Goal: Communication & Community: Answer question/provide support

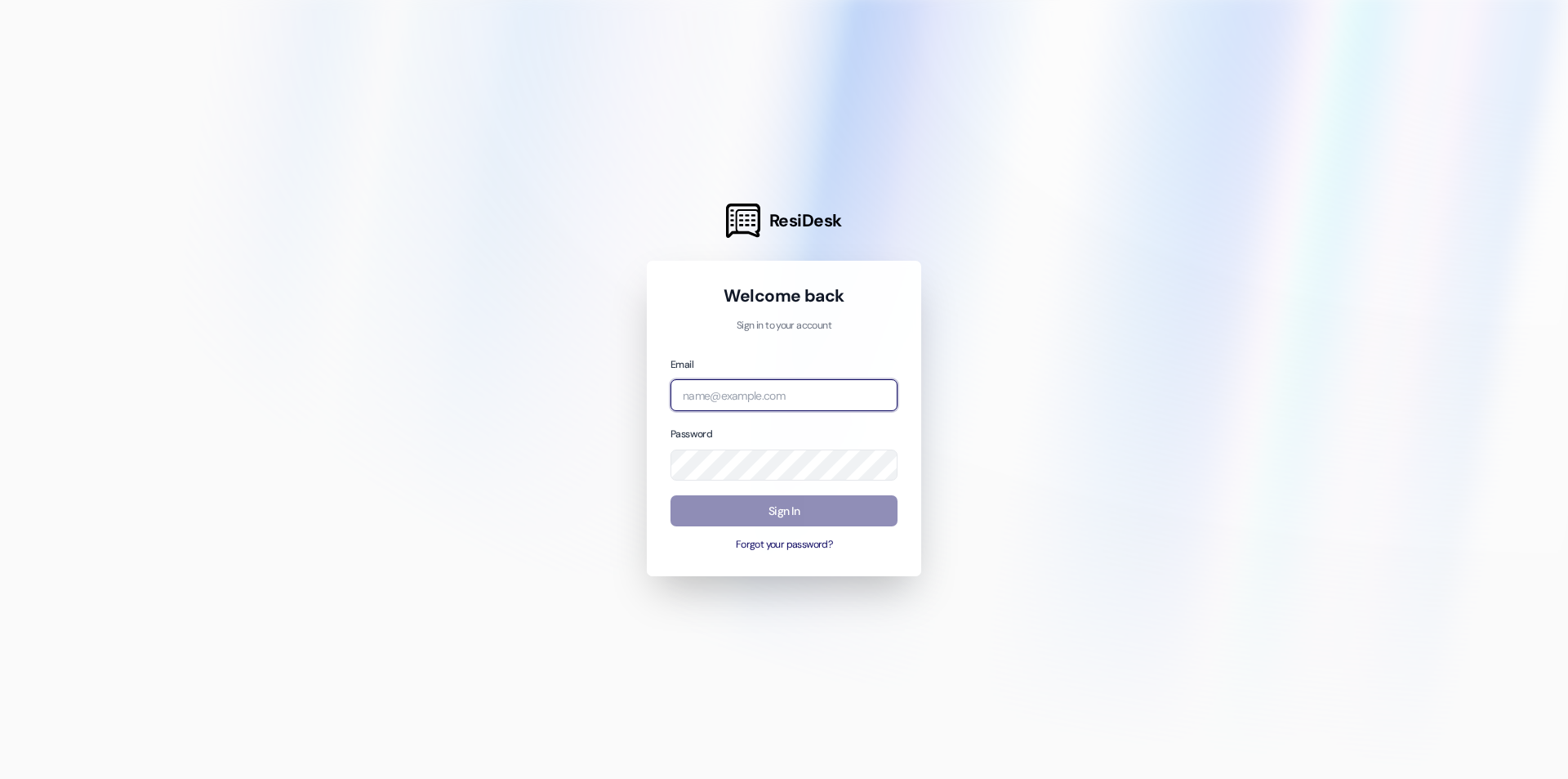
type input "[EMAIL_ADDRESS][DOMAIN_NAME]"
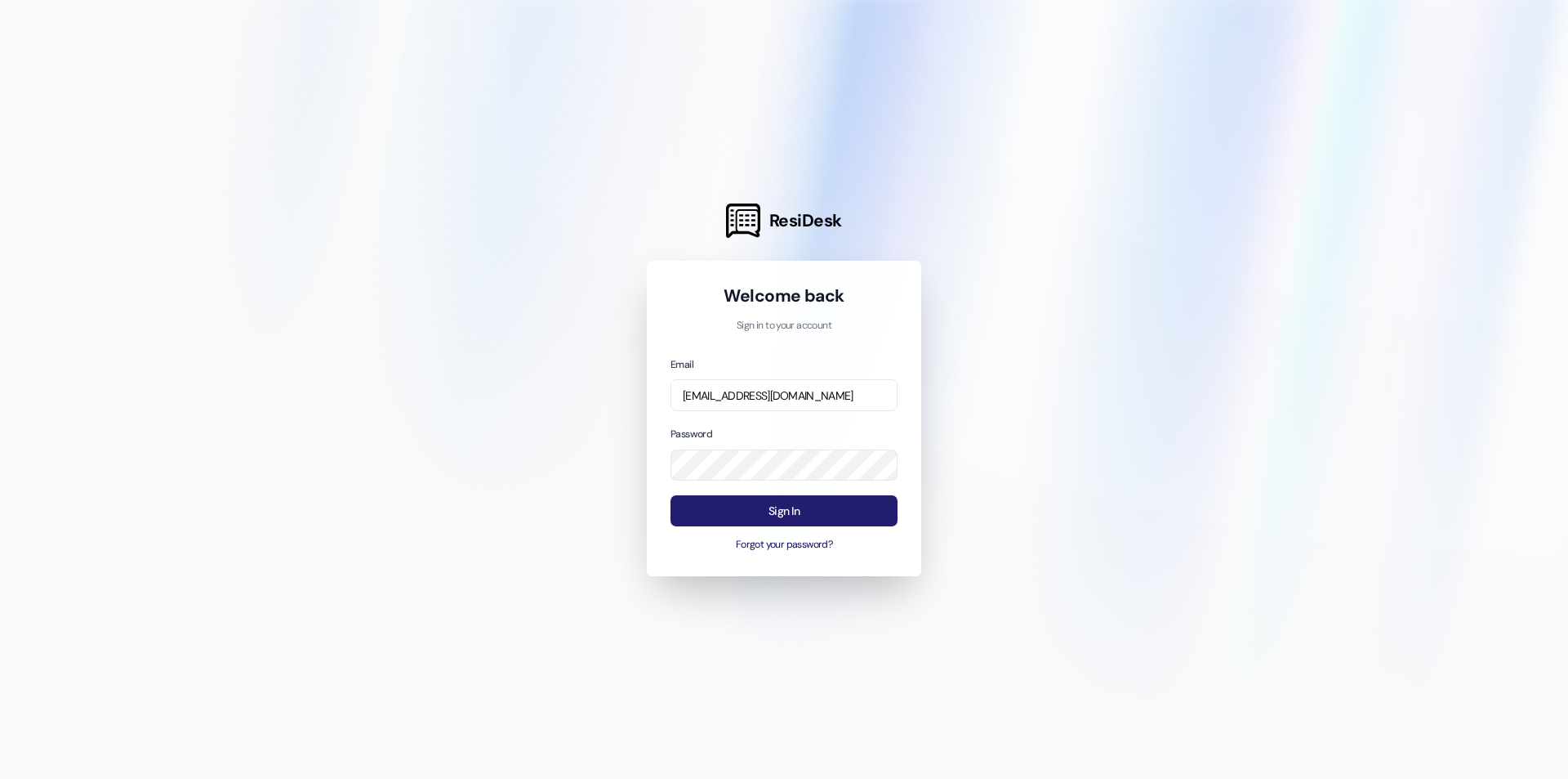
click at [812, 508] on button "Sign In" at bounding box center [784, 511] width 227 height 32
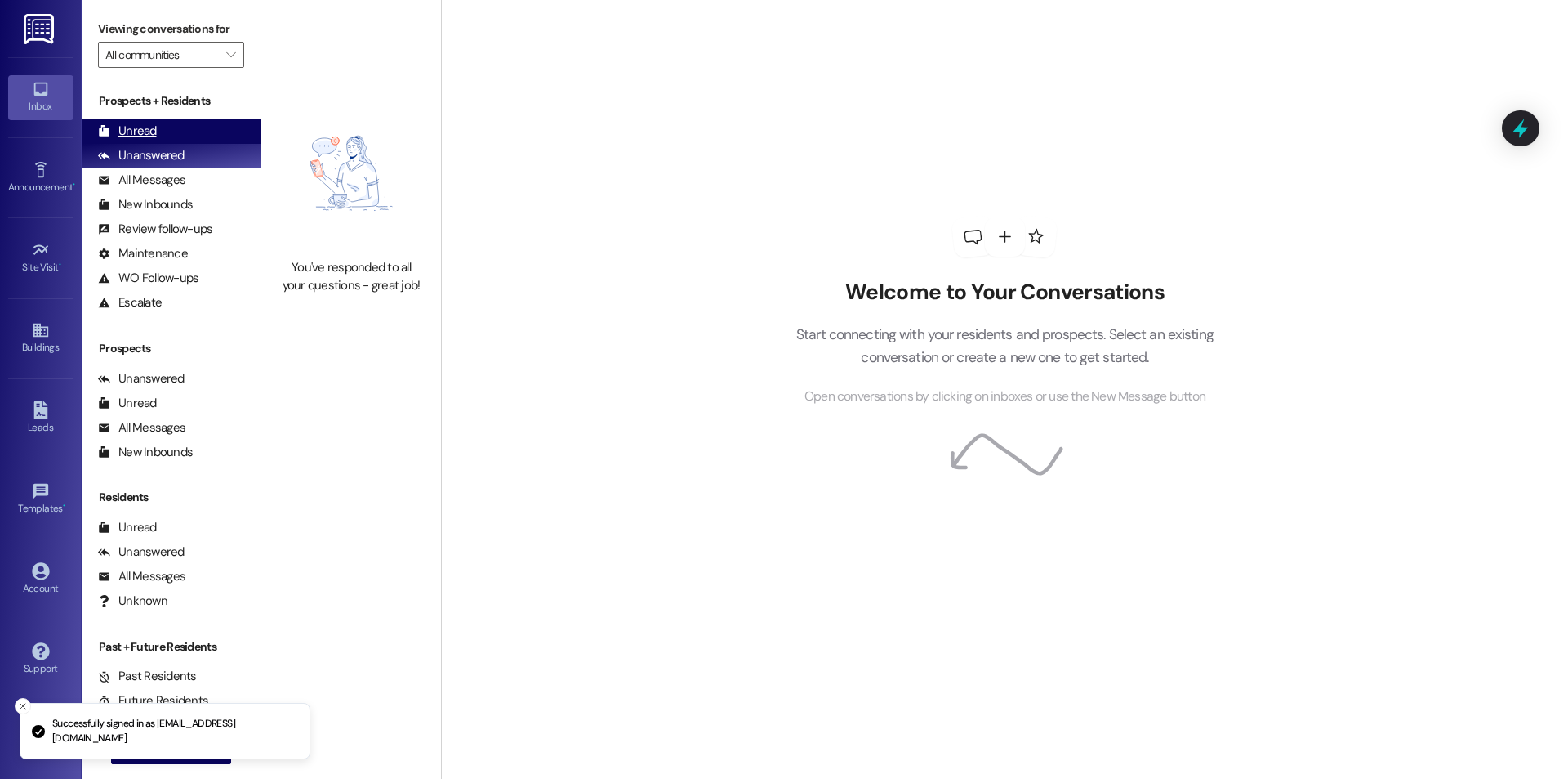
click at [123, 129] on div "Unread" at bounding box center [127, 131] width 59 height 17
